Goal: Find specific page/section: Find specific page/section

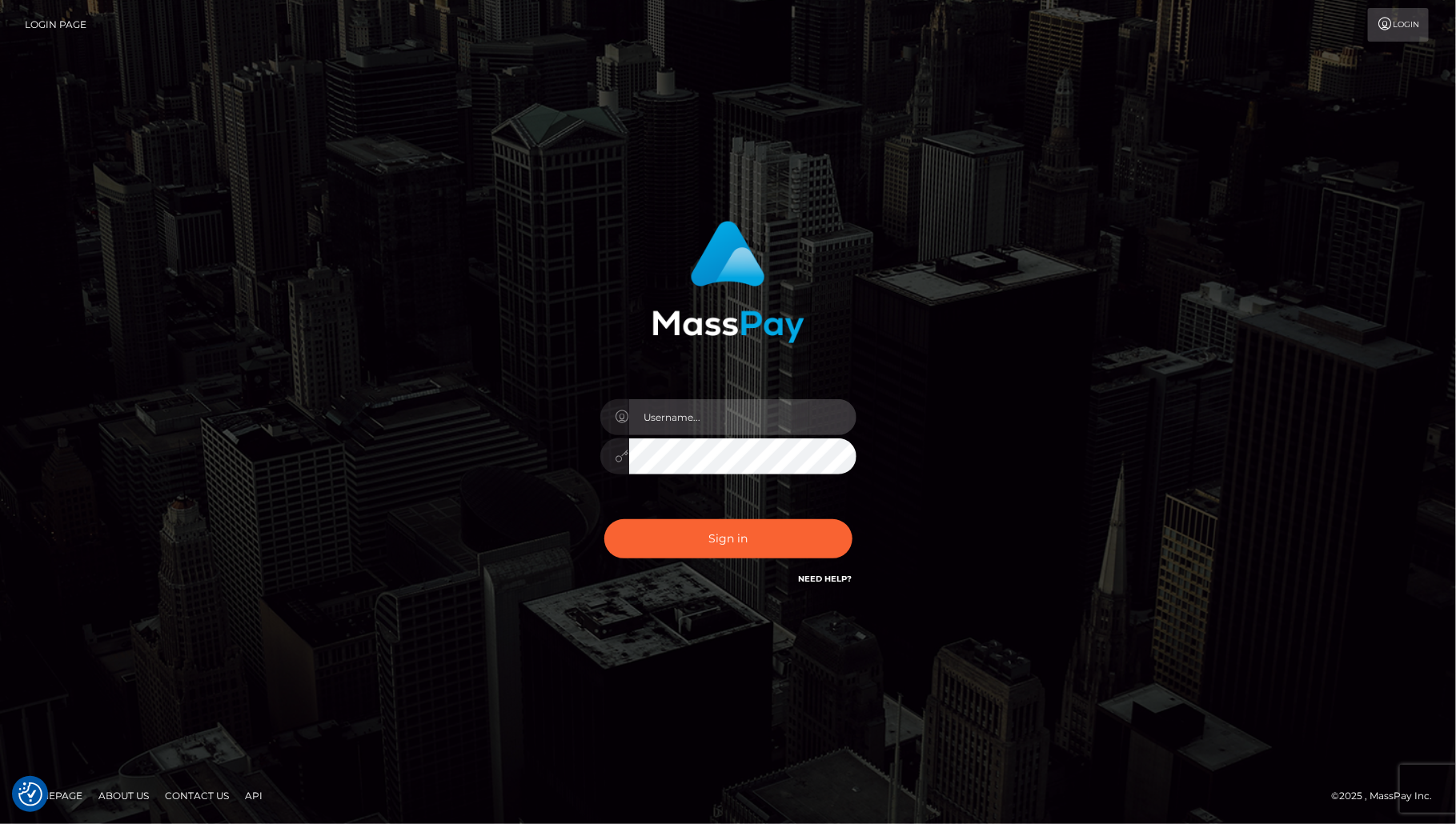
type input "MaryJoy"
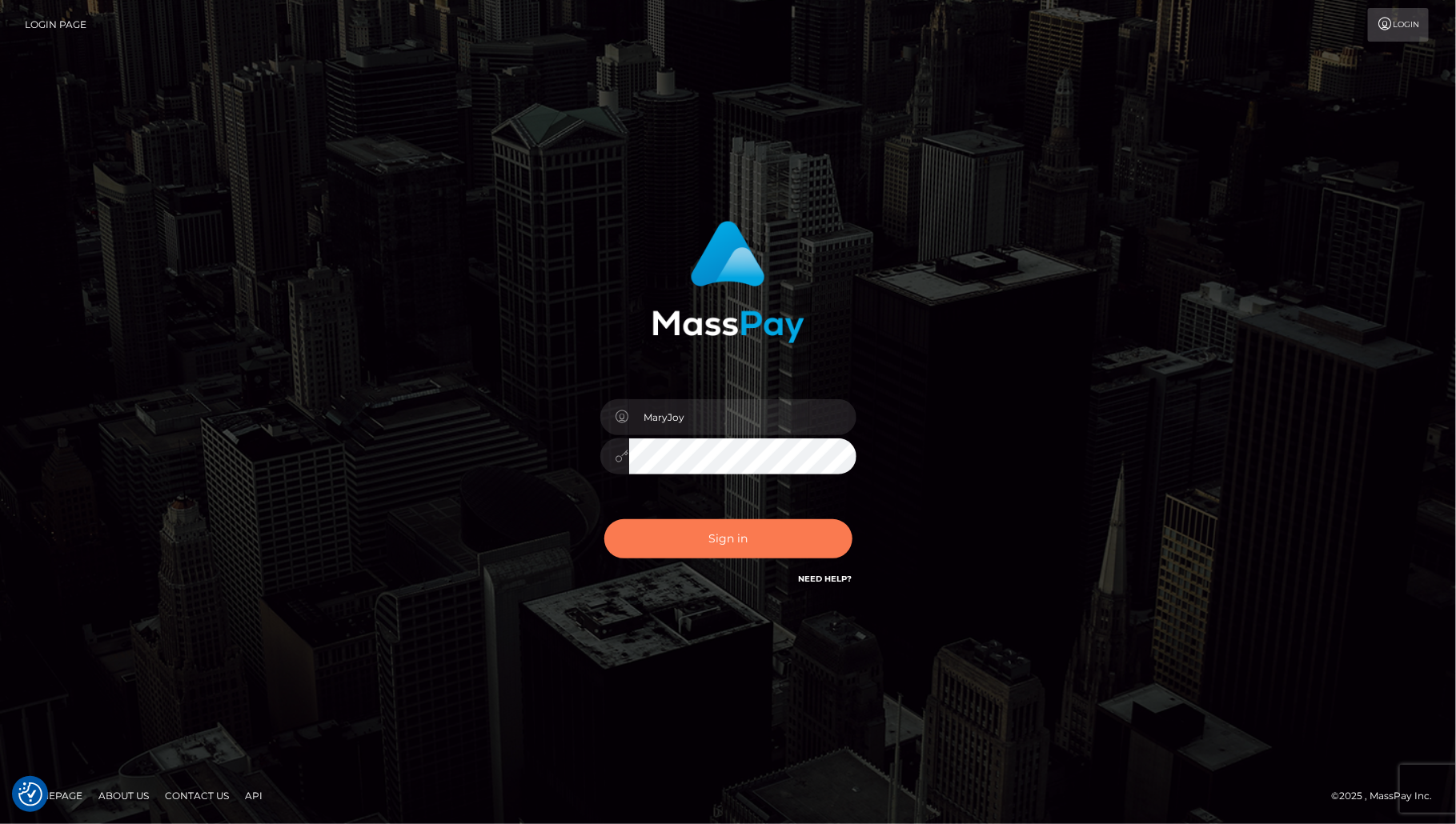
click at [683, 536] on button "Sign in" at bounding box center [728, 539] width 248 height 39
click at [683, 536] on div "Sign in Need Help?" at bounding box center [728, 546] width 280 height 72
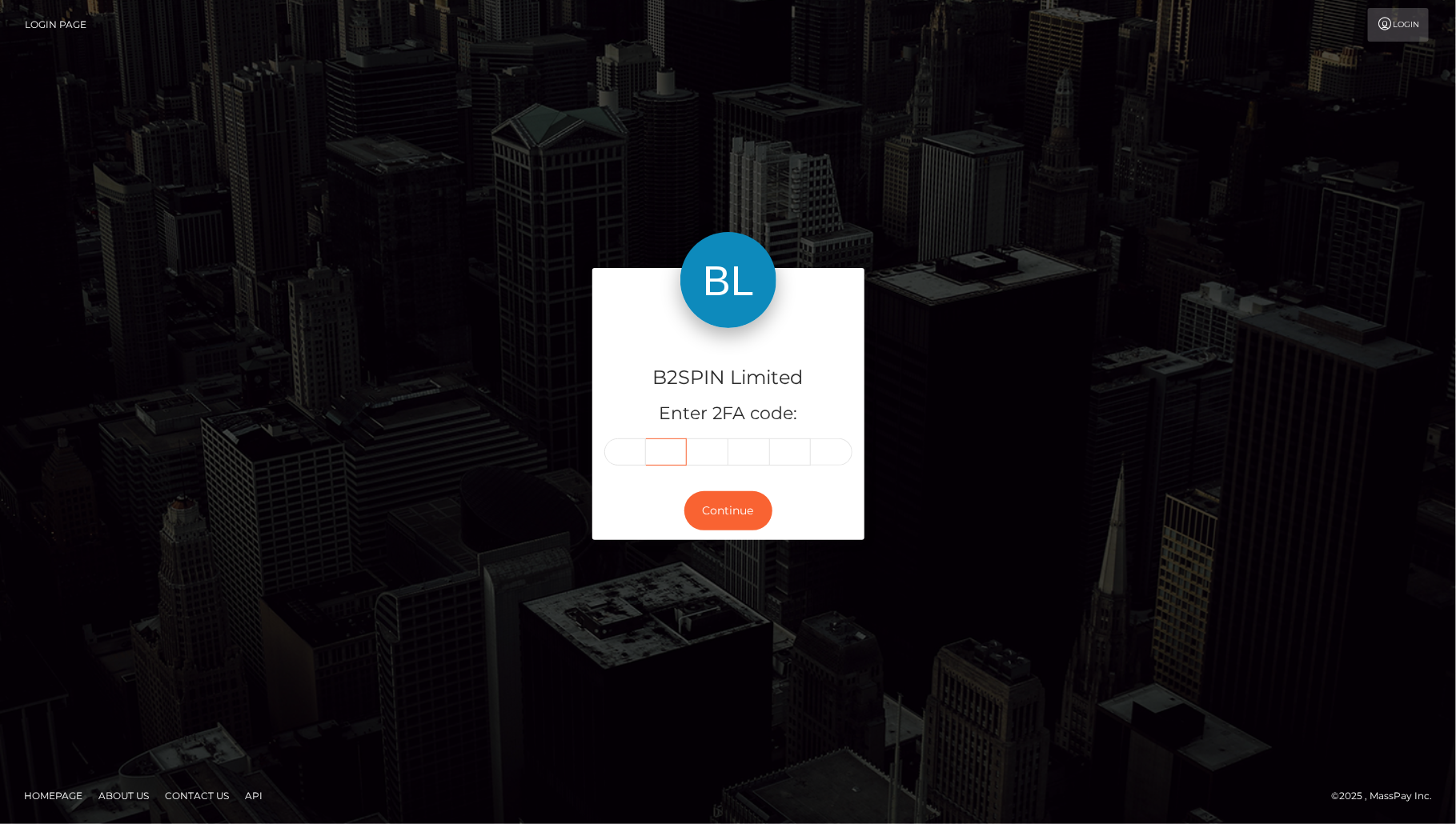
drag, startPoint x: 651, startPoint y: 450, endPoint x: 633, endPoint y: 450, distance: 18.0
click at [649, 450] on input "text" at bounding box center [667, 452] width 42 height 27
click at [623, 450] on input "text" at bounding box center [625, 452] width 42 height 27
type input "2"
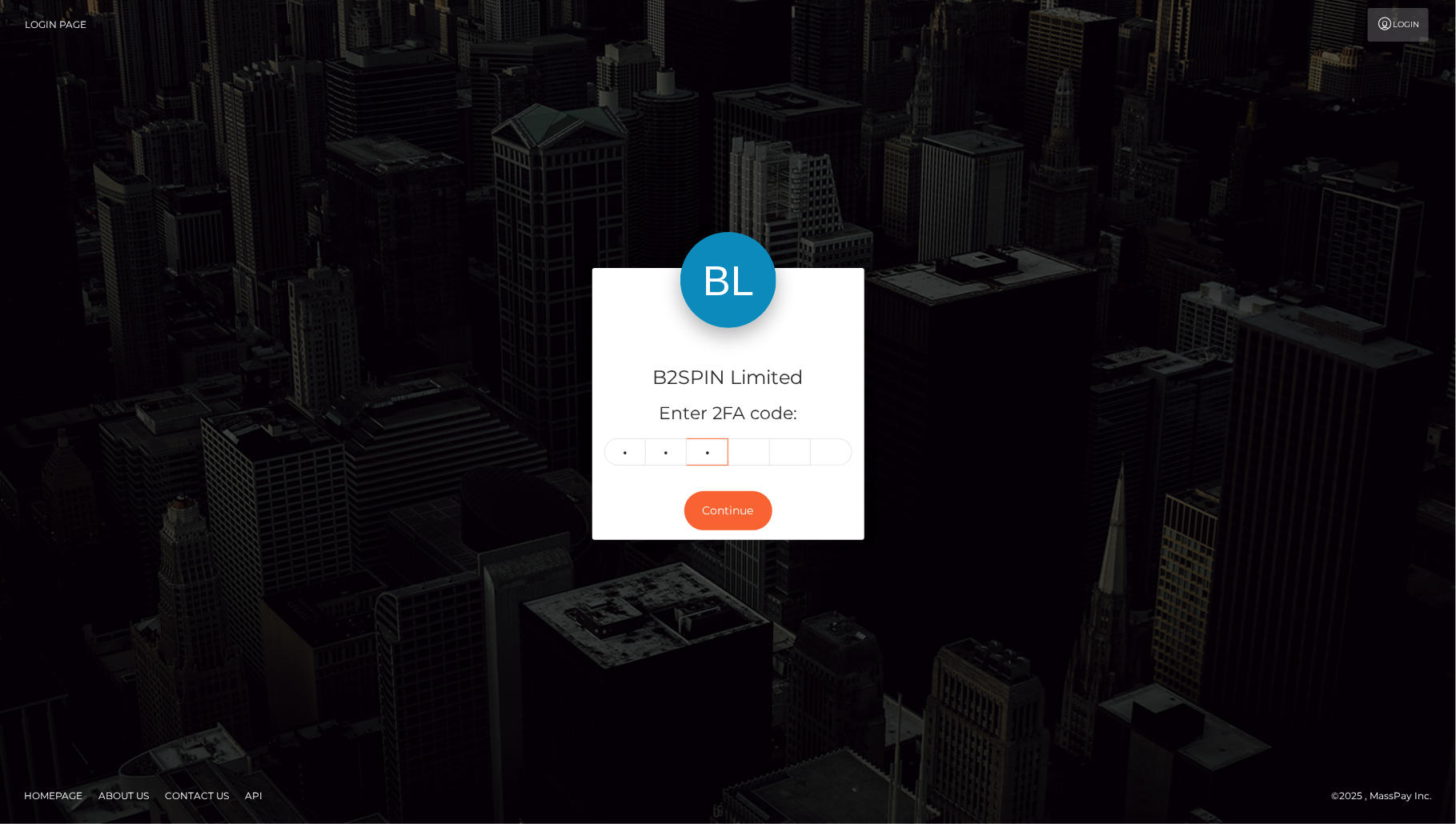
type input "8"
type input "2"
type input "8"
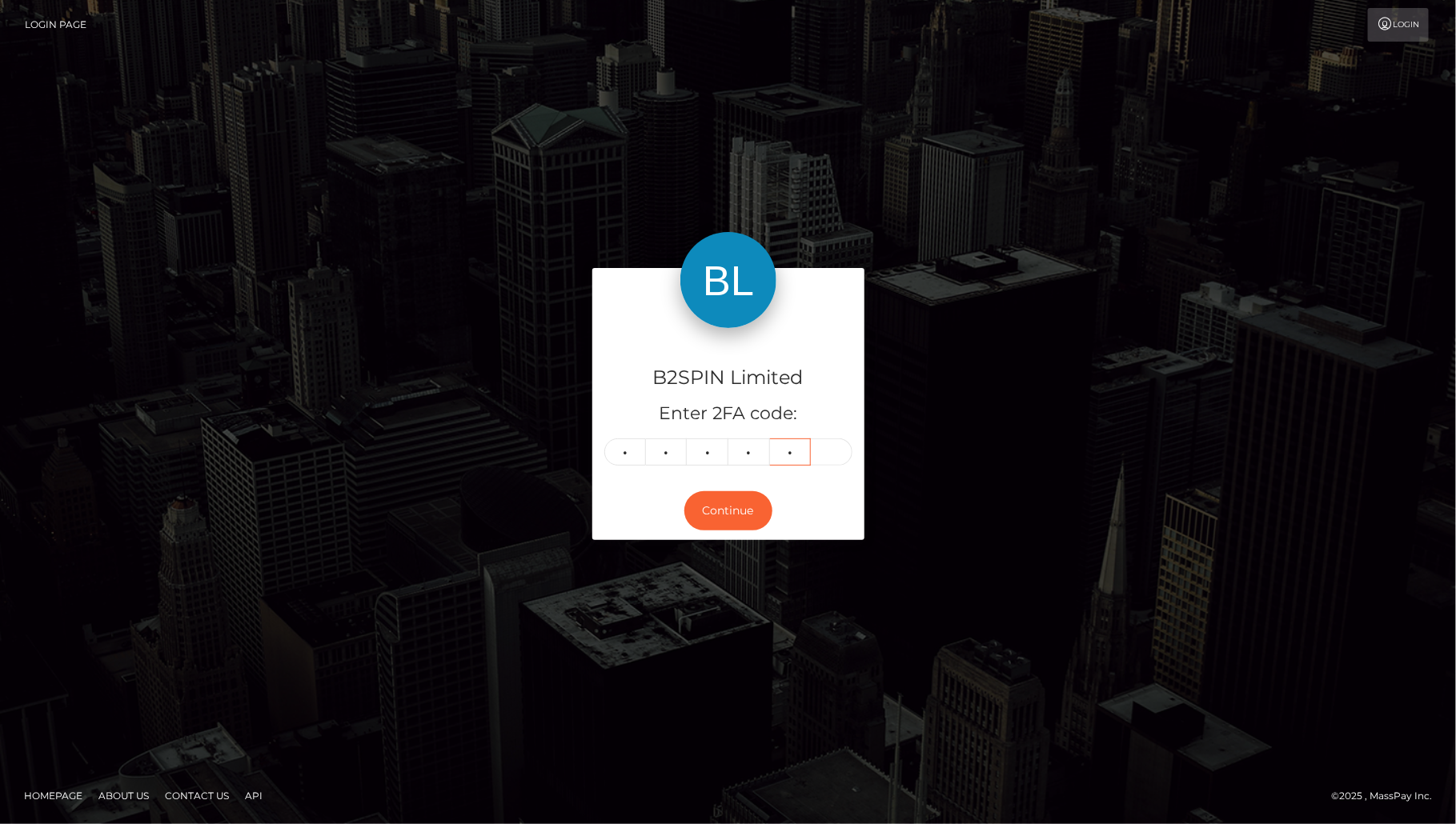
type input "3"
type input "0"
click at [726, 514] on button "Continue" at bounding box center [728, 511] width 88 height 39
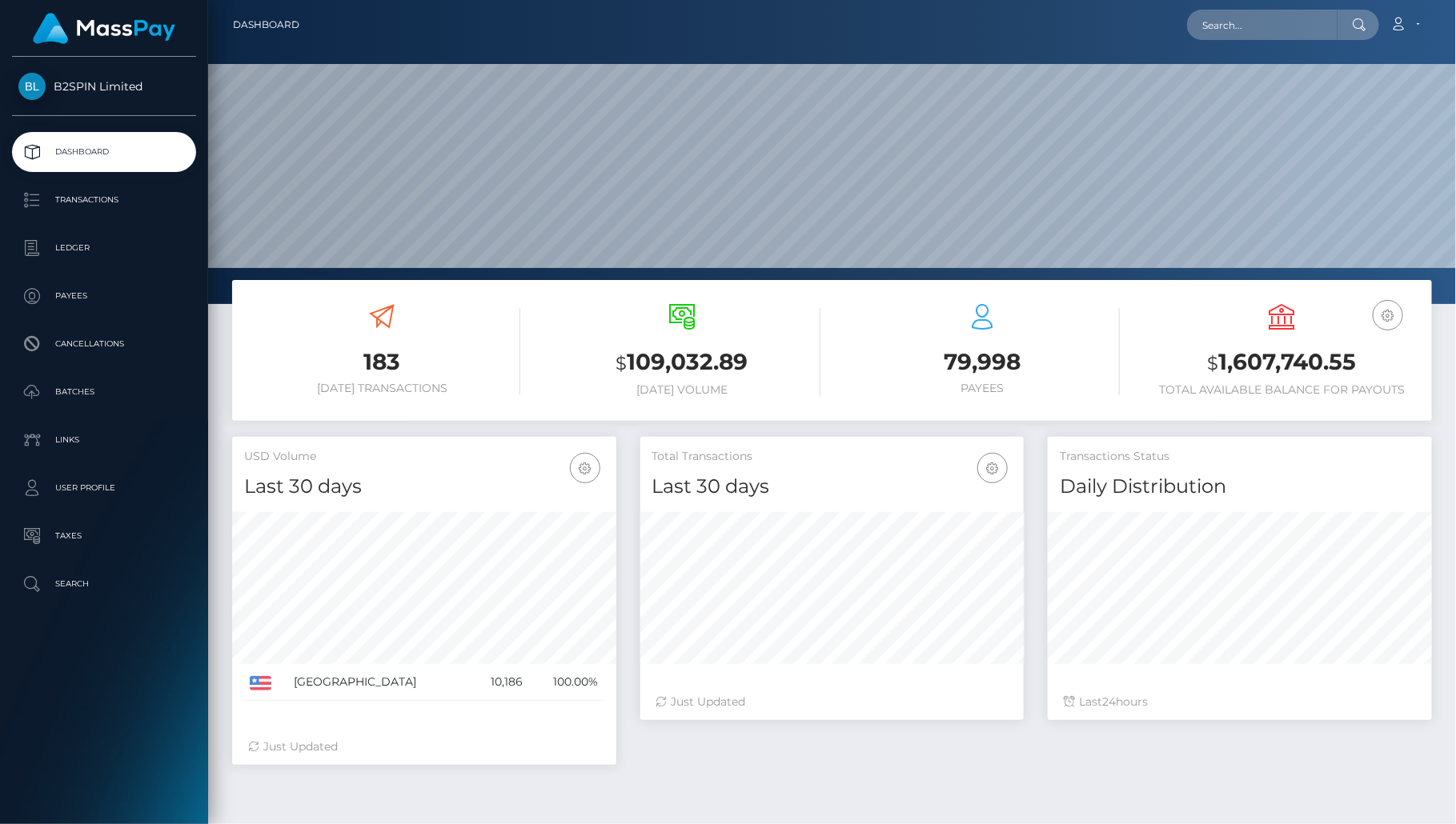
scroll to position [284, 384]
click at [1307, 25] on input "text" at bounding box center [1262, 25] width 150 height 30
paste input "65e1dfbd-43b9-4393-ab4f-5f91fb9e8170"
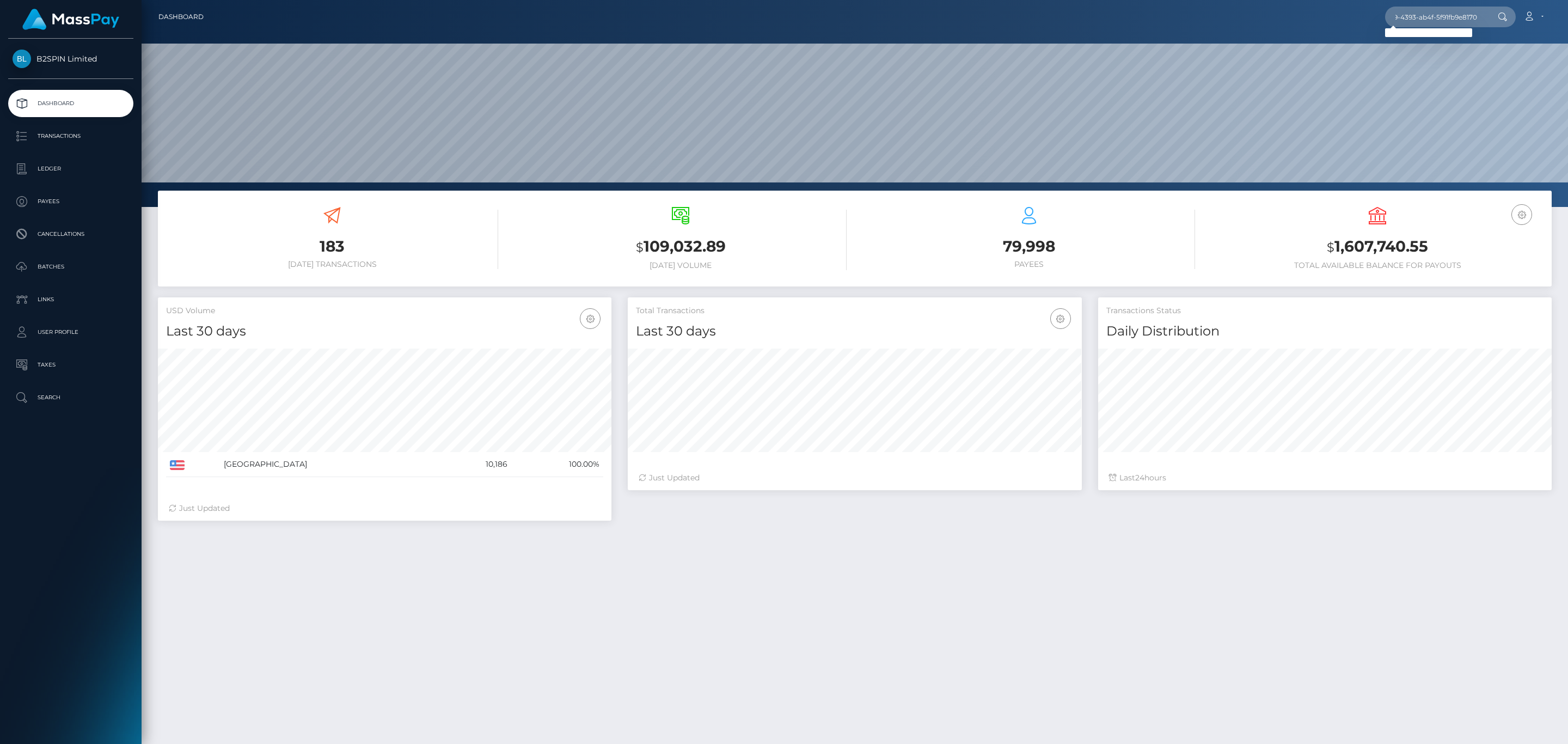
scroll to position [0, 0]
click at [978, 13] on input "65e1dfbd-43b9-4393-ab4f-5f91fb9e8170" at bounding box center [1436, 17] width 102 height 21
paste input "1864101373"
type input "1864101373"
click at [978, 52] on link "AMANDA KRISTINE JOHNSON" at bounding box center [1455, 56] width 142 height 20
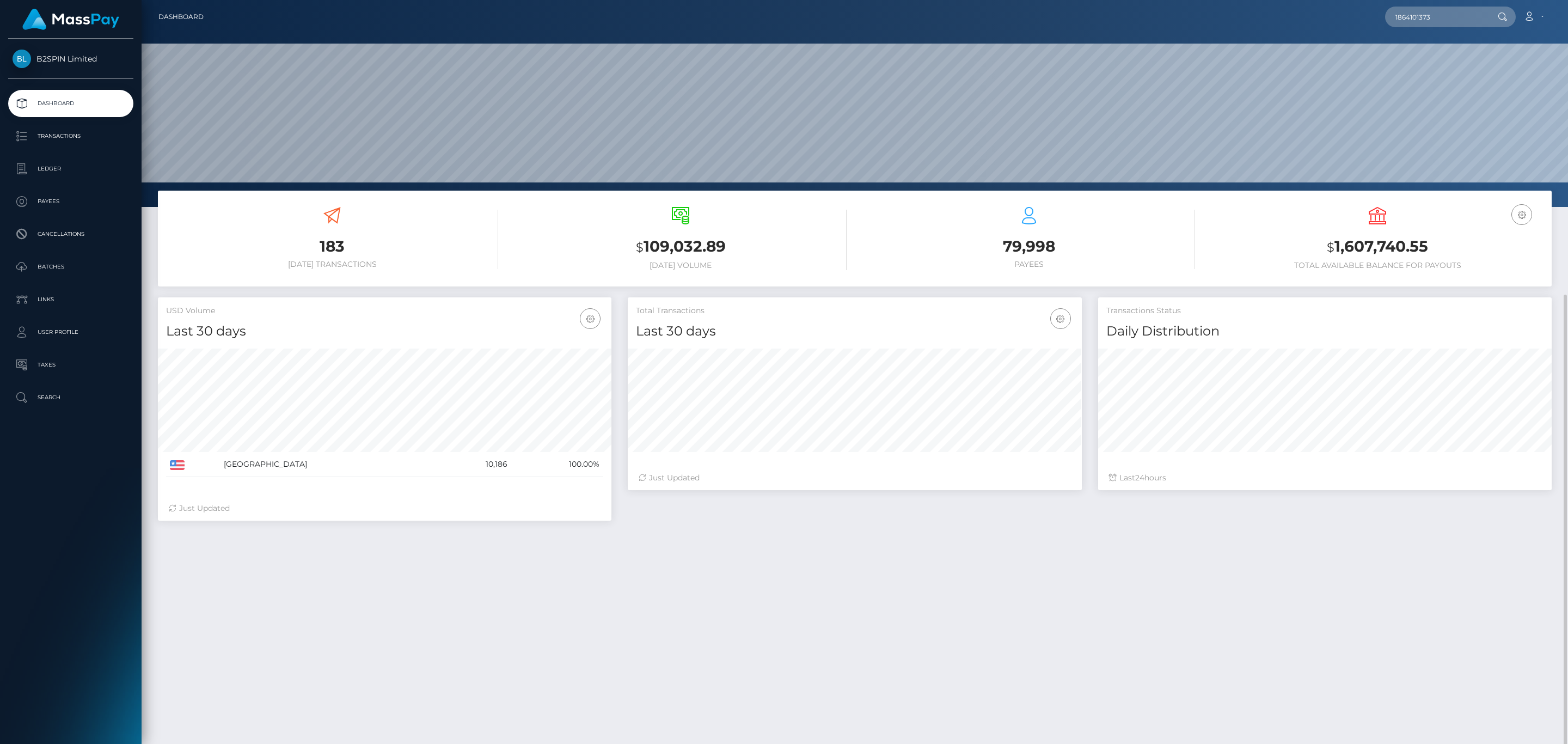
scroll to position [162, 0]
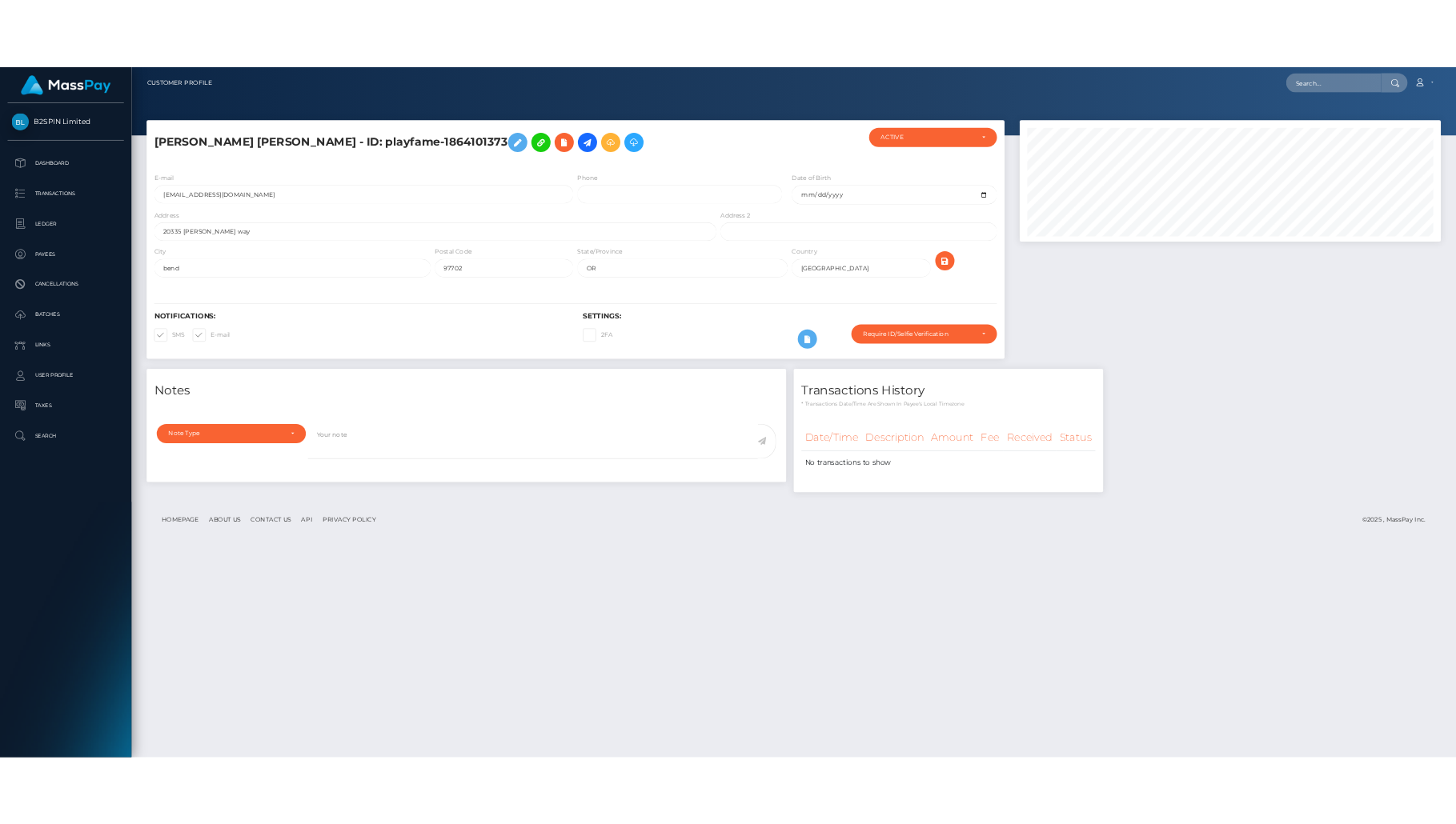
scroll to position [192, 666]
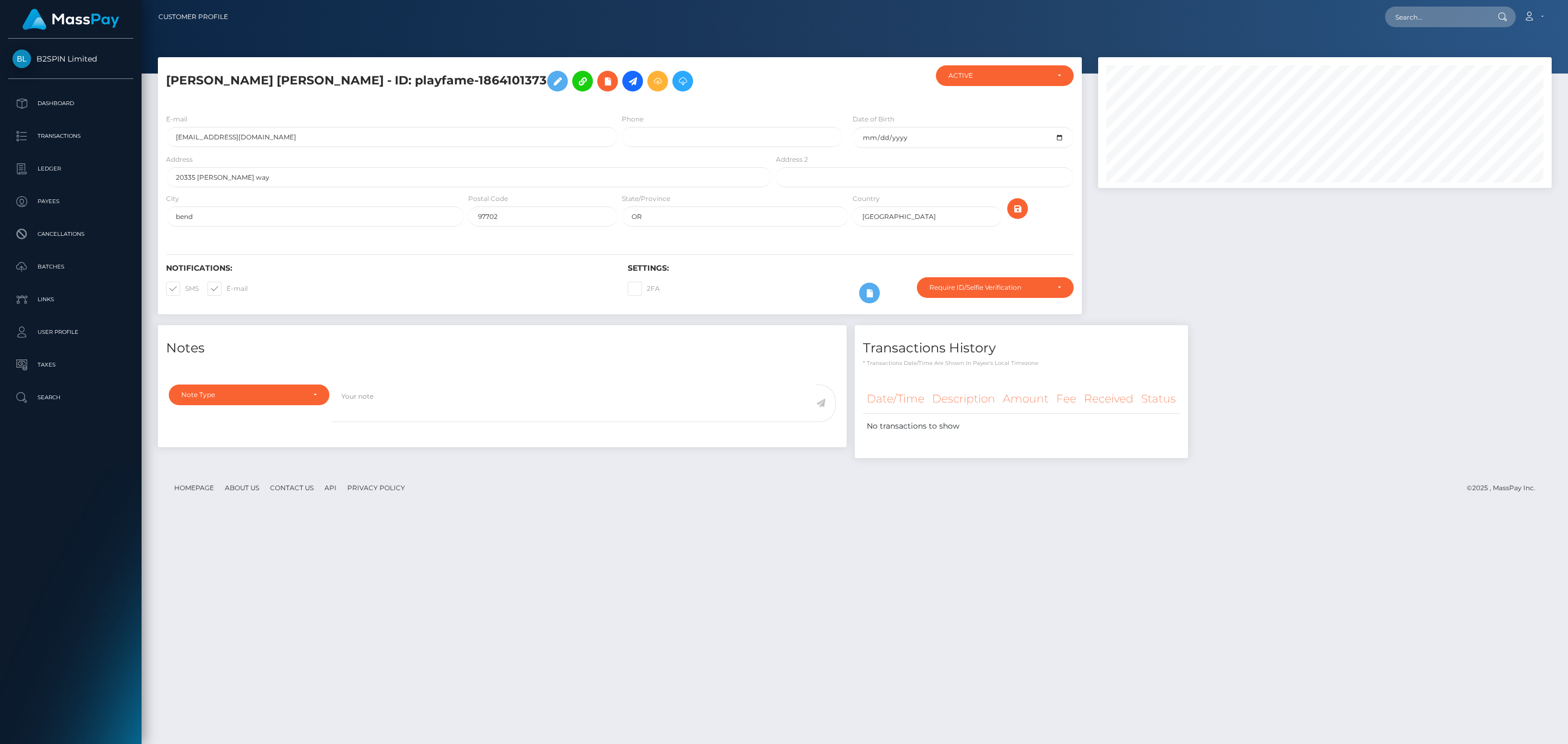
click at [1372, 349] on div "Notes Note Type Compliance Clear Compliance General Note Type" at bounding box center [855, 397] width 1410 height 144
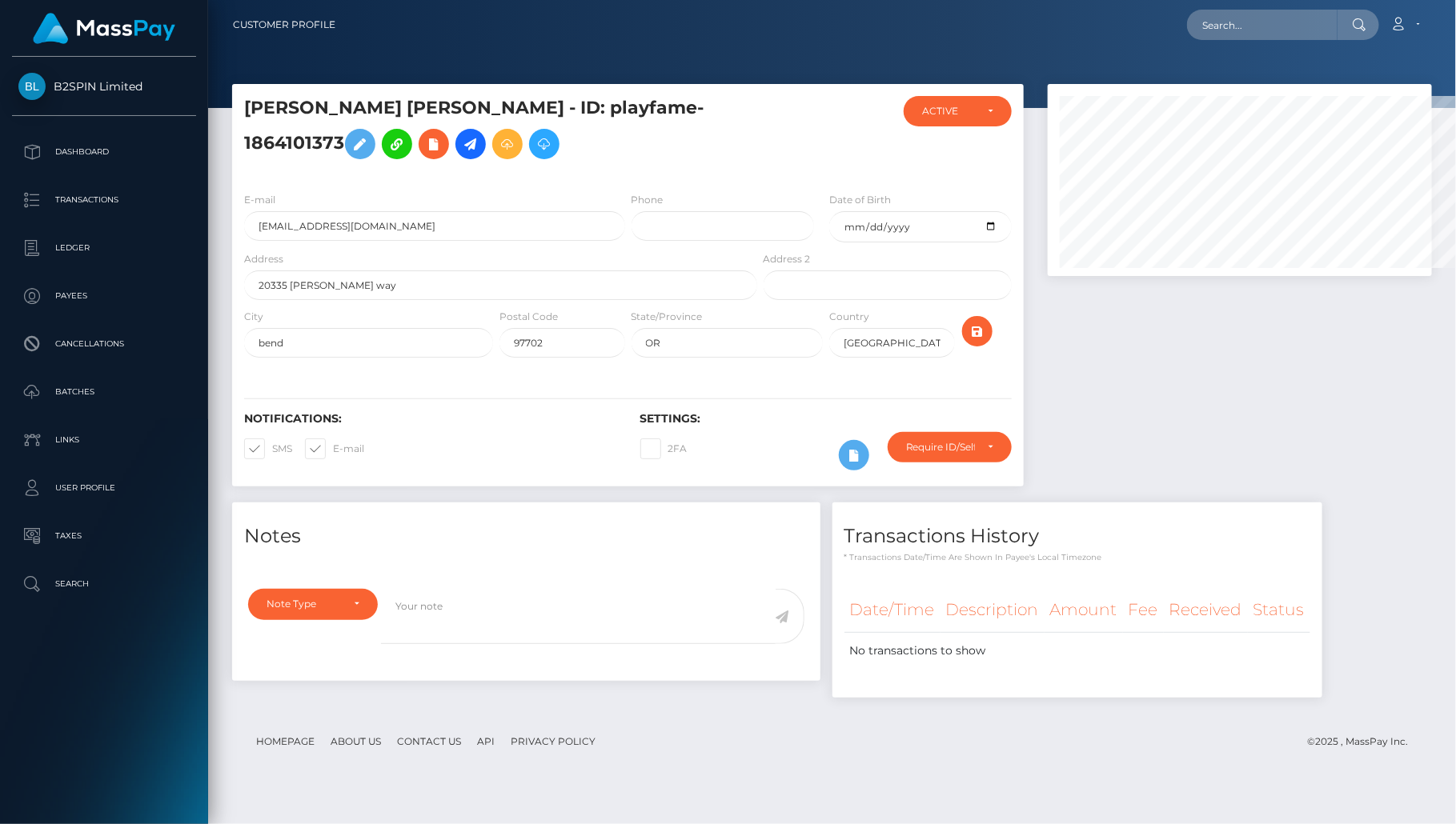
scroll to position [800049, 800053]
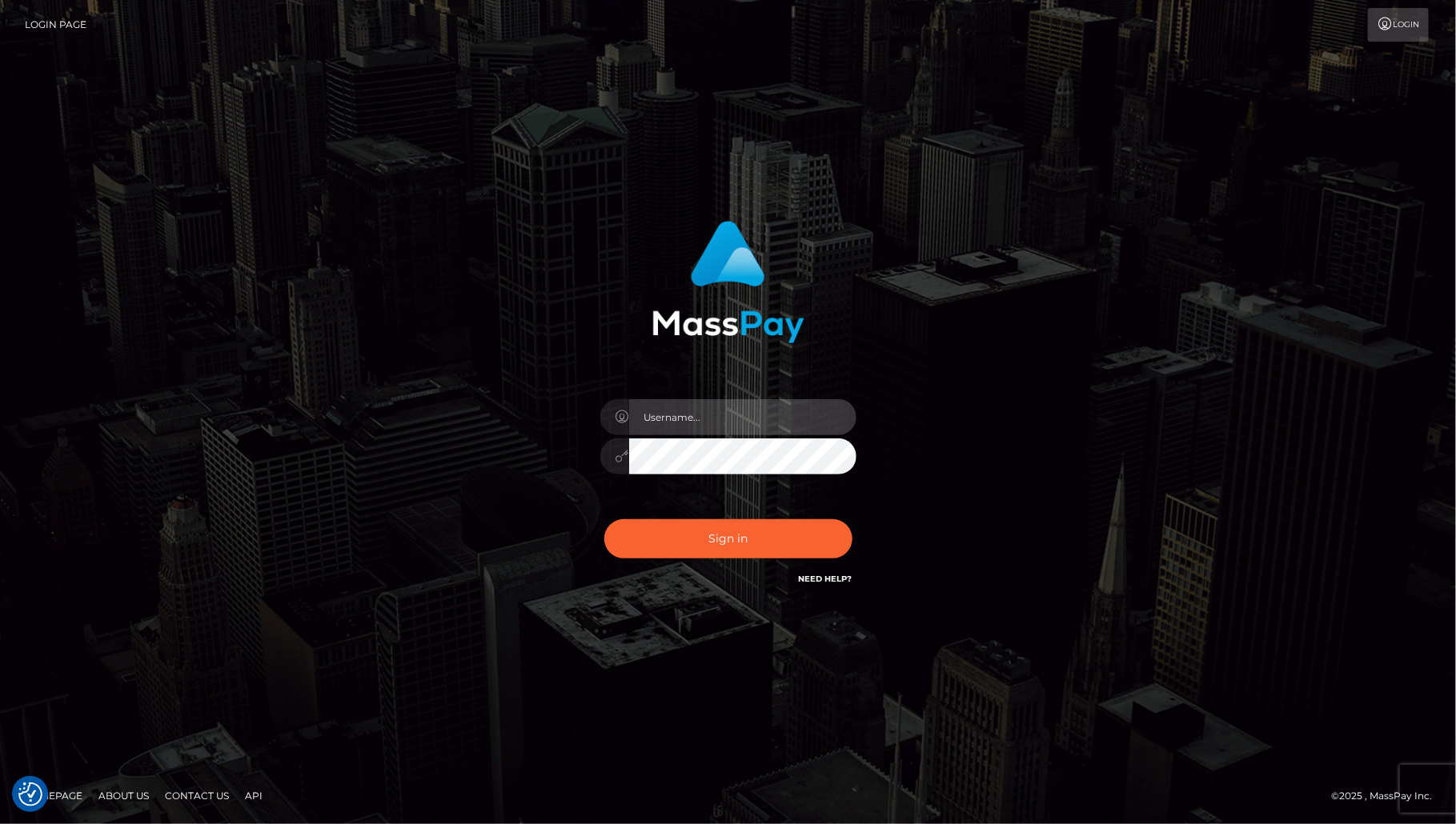
type input "MaryJoy"
click at [322, 757] on div "MaryJoy" at bounding box center [728, 412] width 1456 height 824
